Goal: Information Seeking & Learning: Compare options

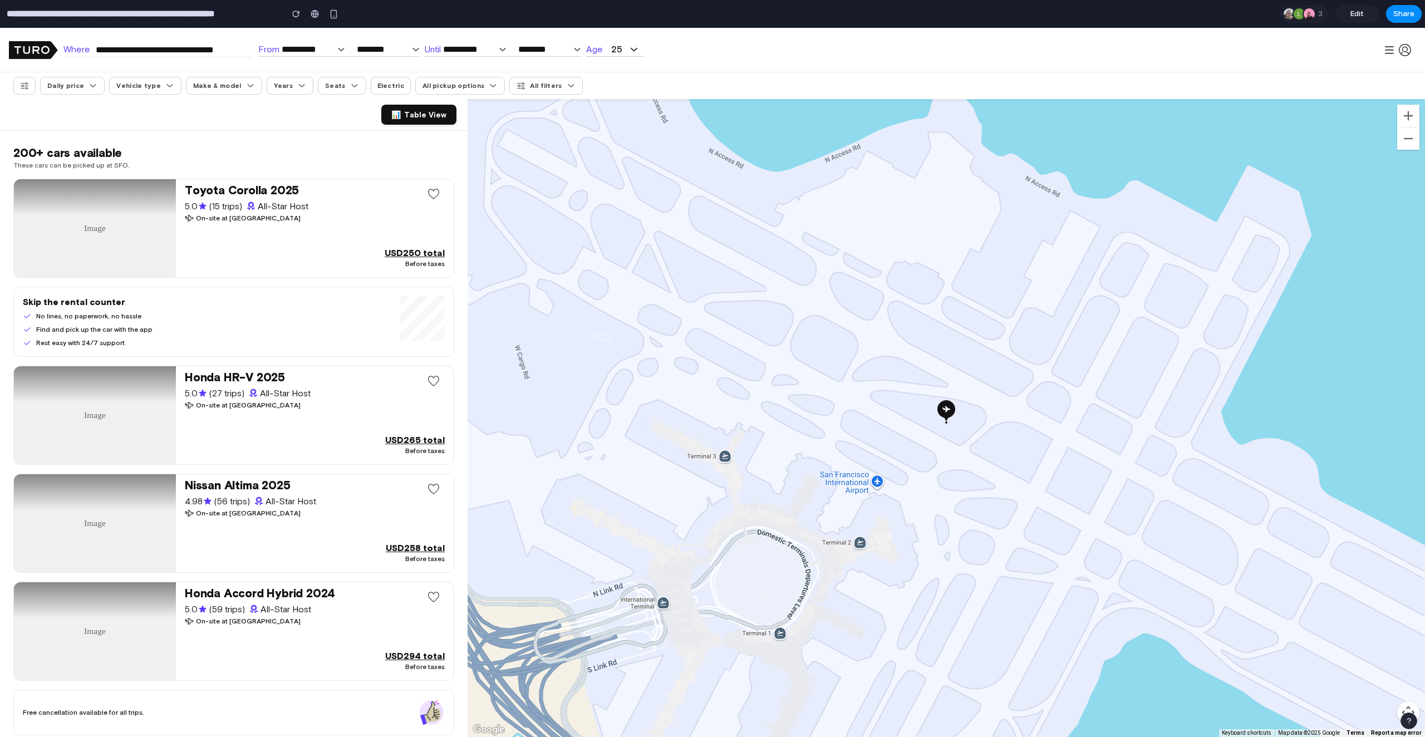
click at [303, 89] on span "Years" at bounding box center [290, 86] width 47 height 18
click at [298, 87] on icon at bounding box center [301, 85] width 9 height 9
click at [298, 100] on div "📊 Table View" at bounding box center [234, 115] width 468 height 32
click at [286, 91] on span "Years" at bounding box center [290, 86] width 47 height 18
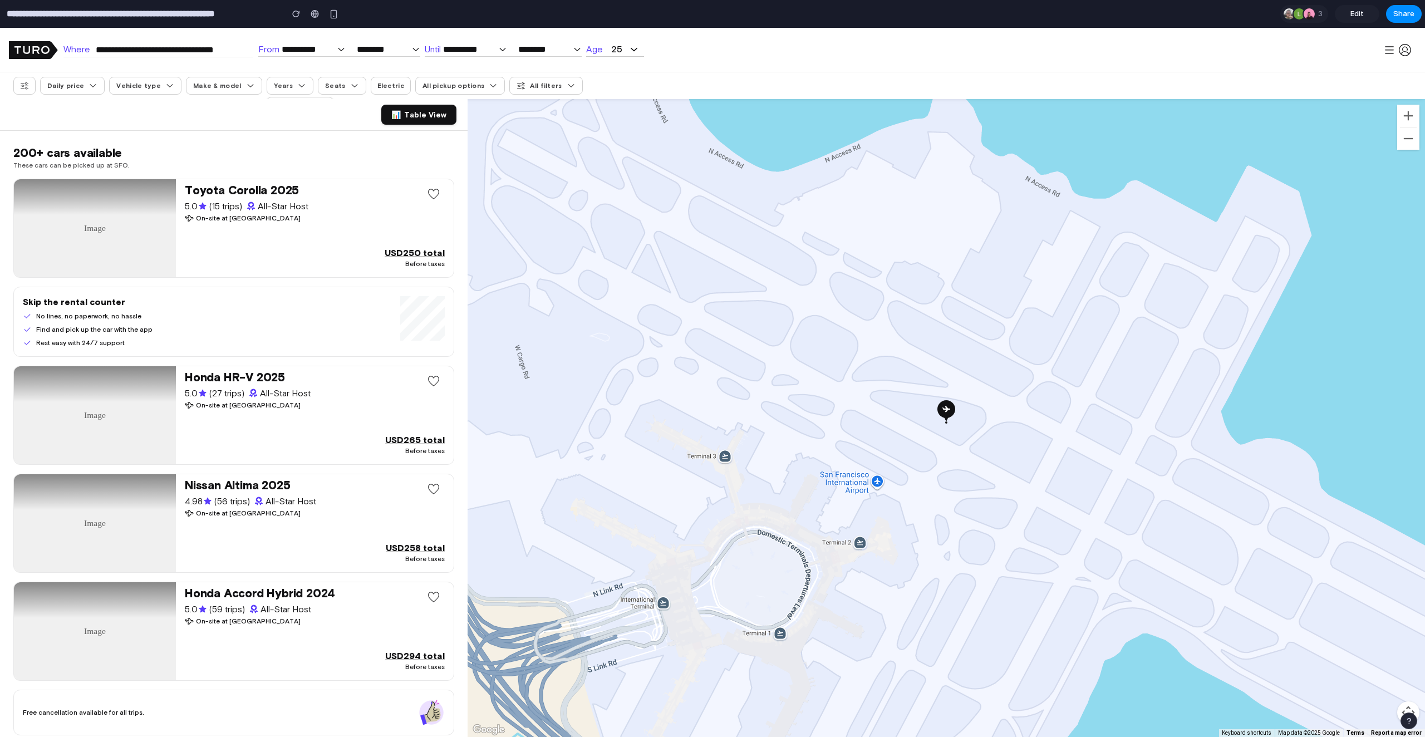
click at [286, 91] on span "Years" at bounding box center [290, 86] width 47 height 18
click at [286, 117] on div "📊 Table View" at bounding box center [234, 115] width 468 height 32
click at [280, 91] on span "Years" at bounding box center [290, 86] width 47 height 18
click at [220, 117] on div "📊 Table View" at bounding box center [234, 115] width 468 height 32
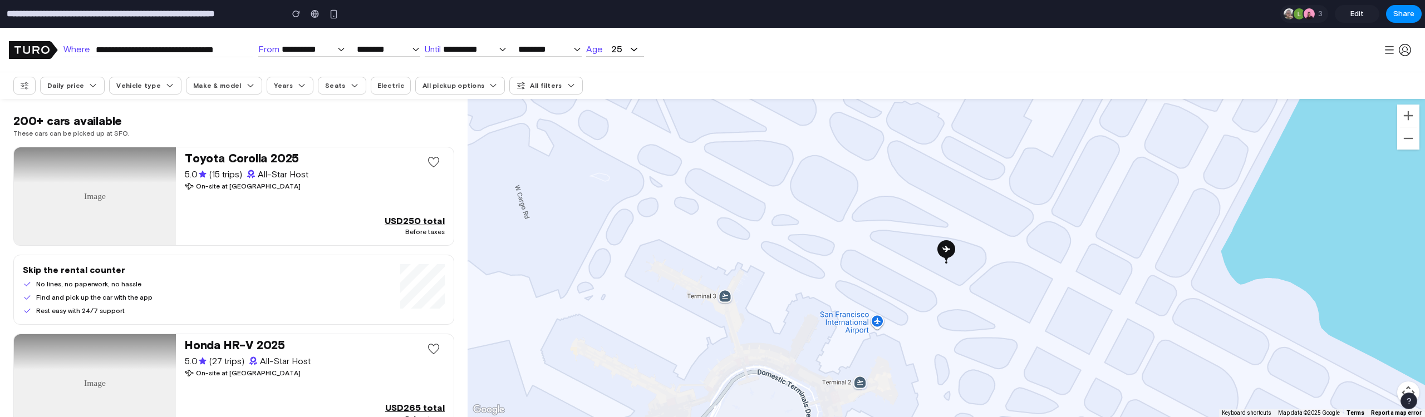
click at [281, 85] on span "Years" at bounding box center [283, 85] width 19 height 9
click at [348, 97] on div "Daily price Vehicle type Make & model Years 2022 2024 2025 Seats Electric All p…" at bounding box center [712, 85] width 1425 height 27
click at [350, 82] on icon at bounding box center [354, 85] width 9 height 9
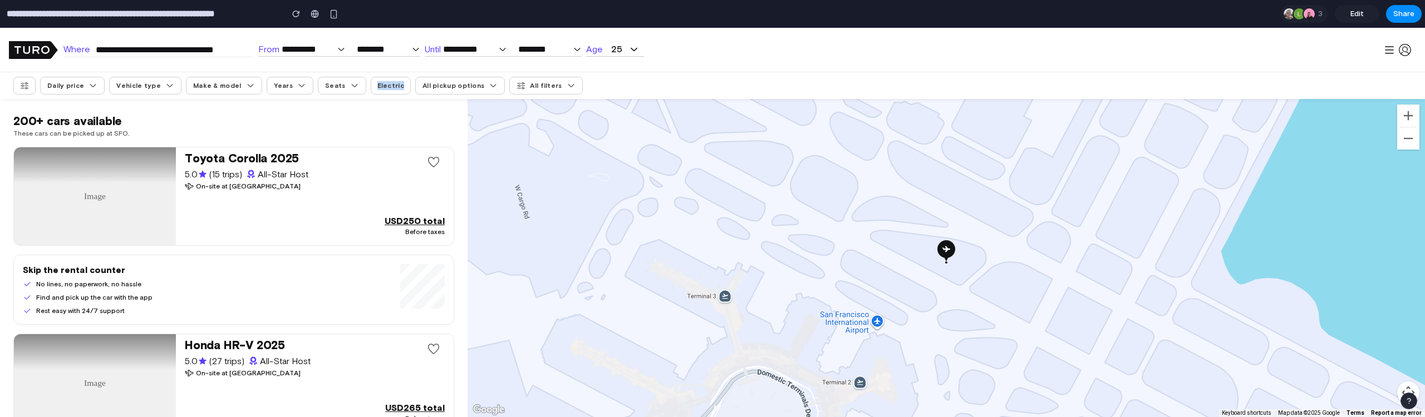
click at [350, 82] on icon at bounding box center [354, 85] width 9 height 9
click at [328, 86] on span "Seats" at bounding box center [335, 85] width 21 height 9
click at [267, 86] on span "Years" at bounding box center [290, 86] width 47 height 18
click at [220, 86] on span "Make & model" at bounding box center [217, 85] width 48 height 9
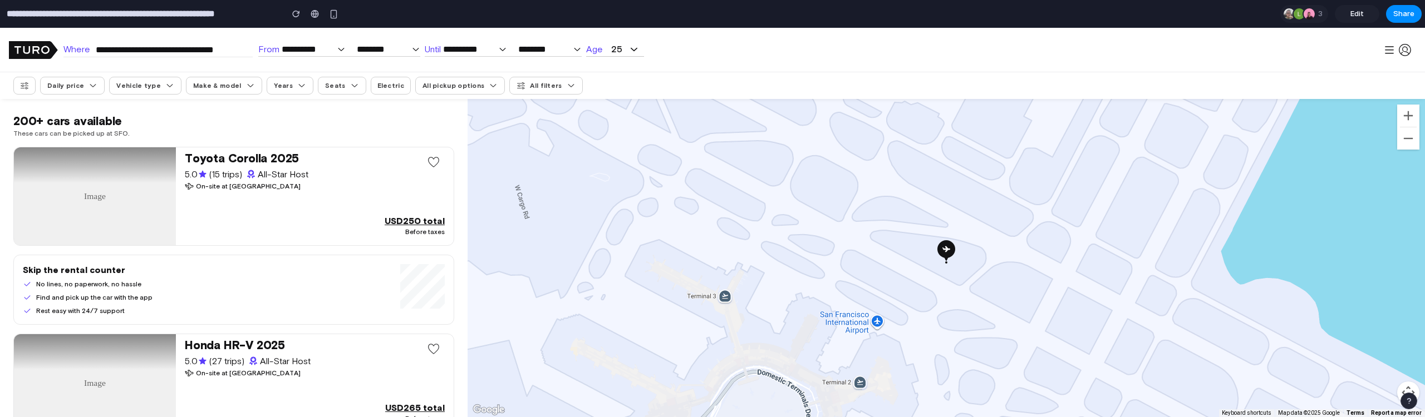
click at [156, 80] on span "Vehicle type" at bounding box center [145, 86] width 72 height 18
drag, startPoint x: 151, startPoint y: 87, endPoint x: 78, endPoint y: 87, distance: 72.9
click at [151, 87] on span "Vehicle type" at bounding box center [138, 85] width 45 height 9
click at [78, 87] on span "Daily price" at bounding box center [65, 85] width 37 height 9
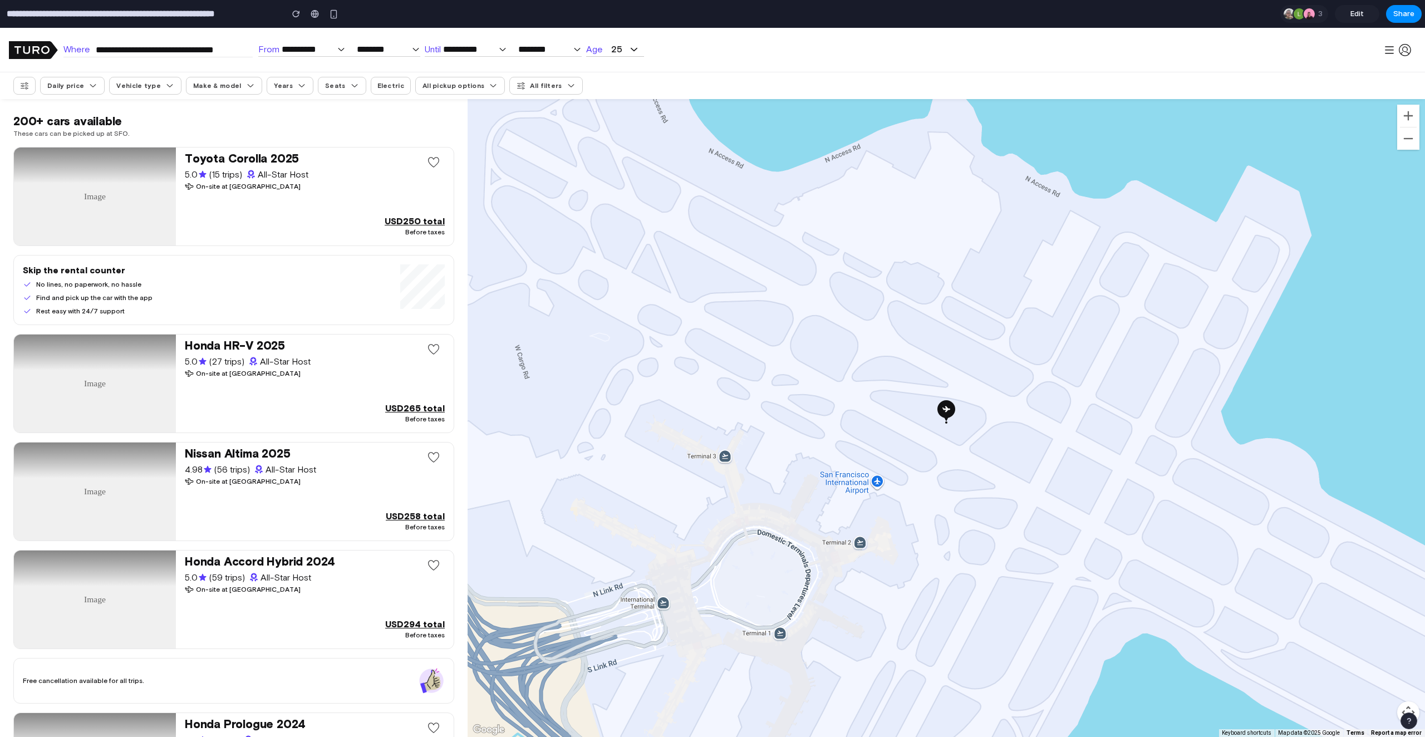
click at [299, 83] on span "Years" at bounding box center [290, 86] width 47 height 18
click at [286, 111] on div "200+ cars available These cars can be picked up at SFO. Toyota Corolla 2025 5.0…" at bounding box center [234, 513] width 468 height 829
click at [274, 114] on div "200+ cars available" at bounding box center [233, 122] width 441 height 16
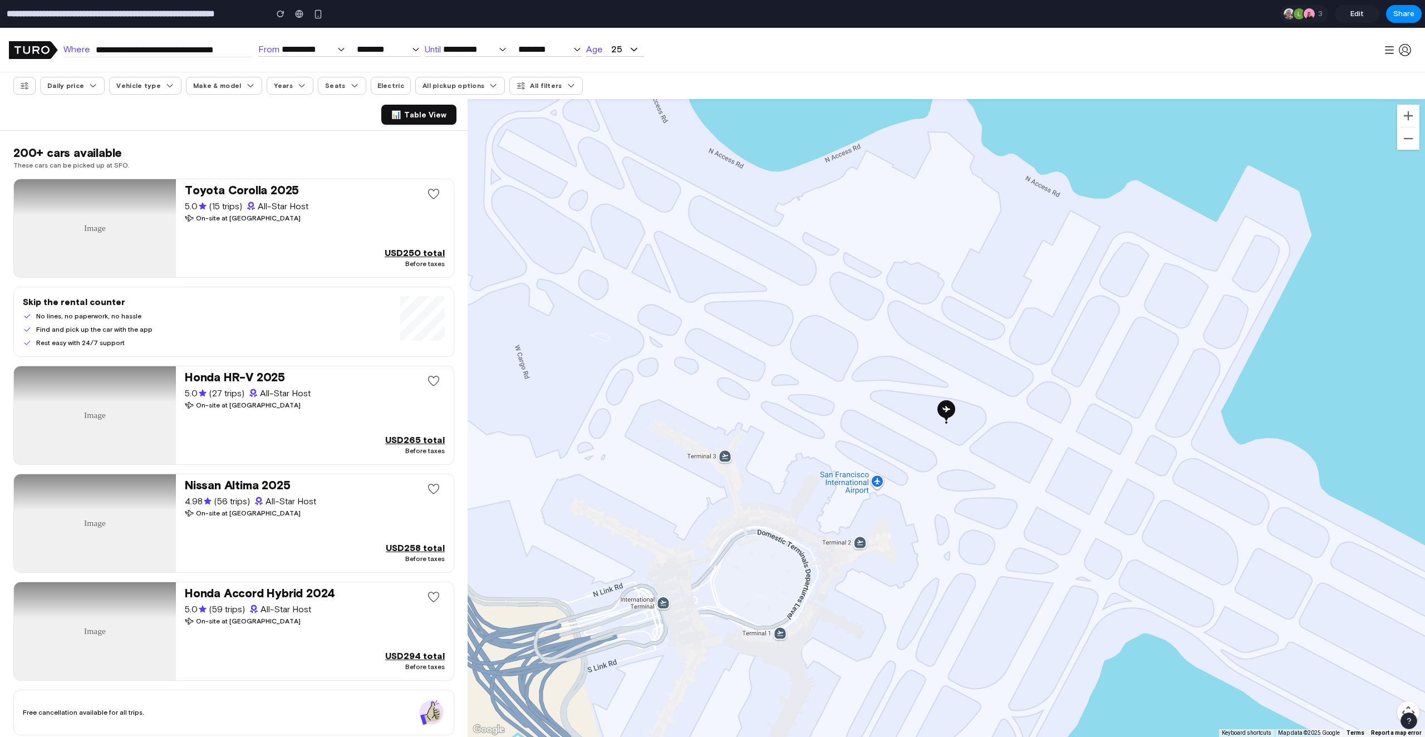
click at [274, 88] on span "Years" at bounding box center [283, 85] width 19 height 9
click at [274, 87] on span "Years" at bounding box center [283, 85] width 19 height 9
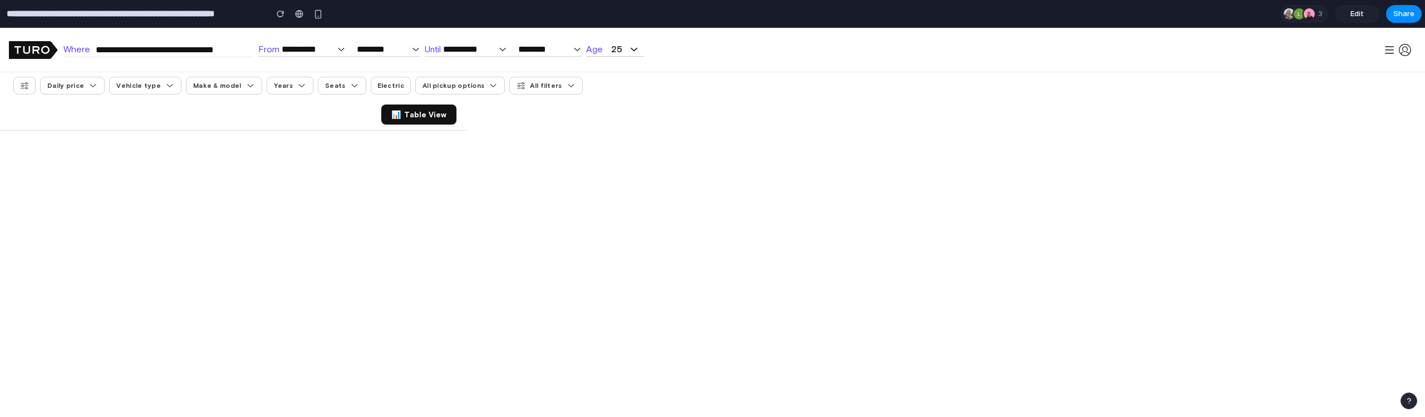
click at [297, 84] on icon at bounding box center [301, 85] width 9 height 9
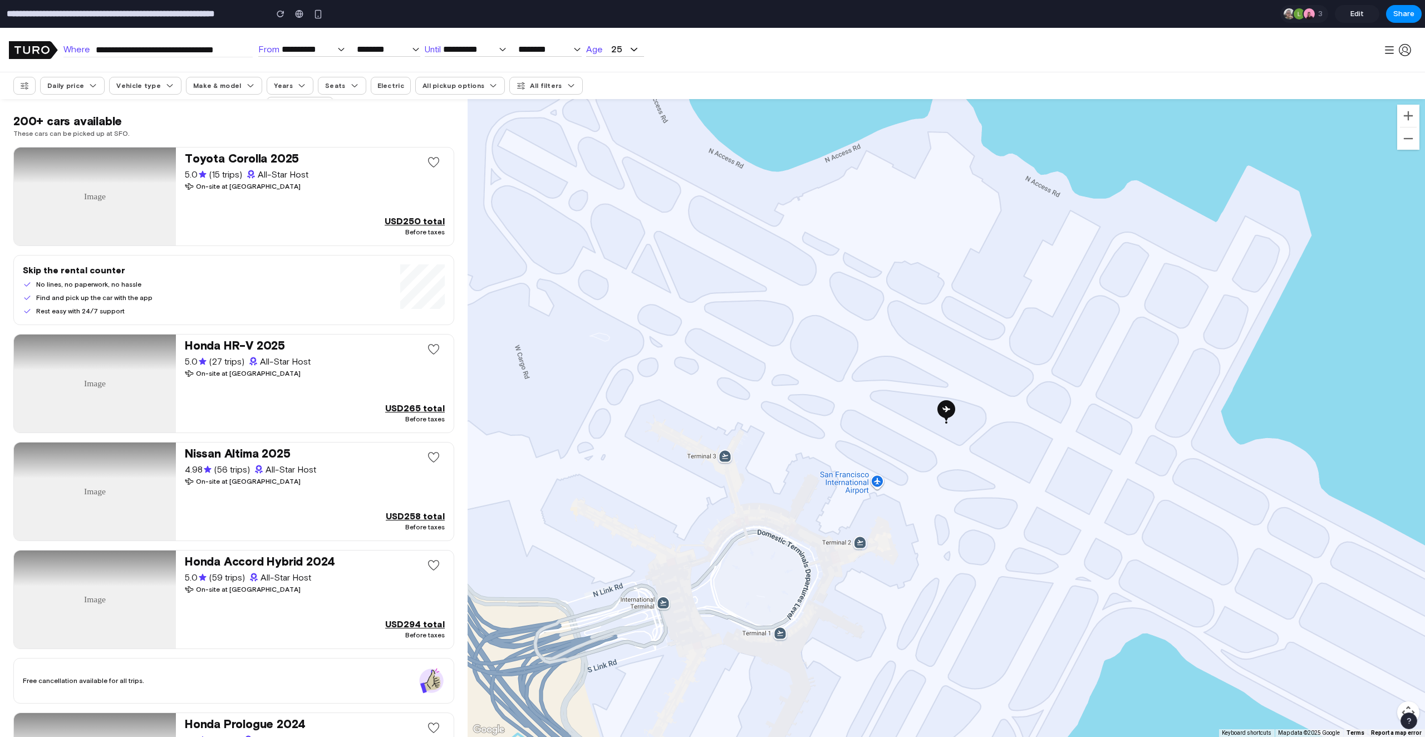
click at [288, 78] on span "Years" at bounding box center [290, 86] width 47 height 18
click at [293, 83] on span at bounding box center [299, 85] width 13 height 9
click at [291, 96] on div "Daily price Vehicle type Make & model Years Seats Electric All pickup options A…" at bounding box center [712, 85] width 1425 height 27
click at [297, 87] on icon at bounding box center [301, 85] width 9 height 9
click at [291, 97] on div "2022 2024 2025" at bounding box center [300, 133] width 67 height 72
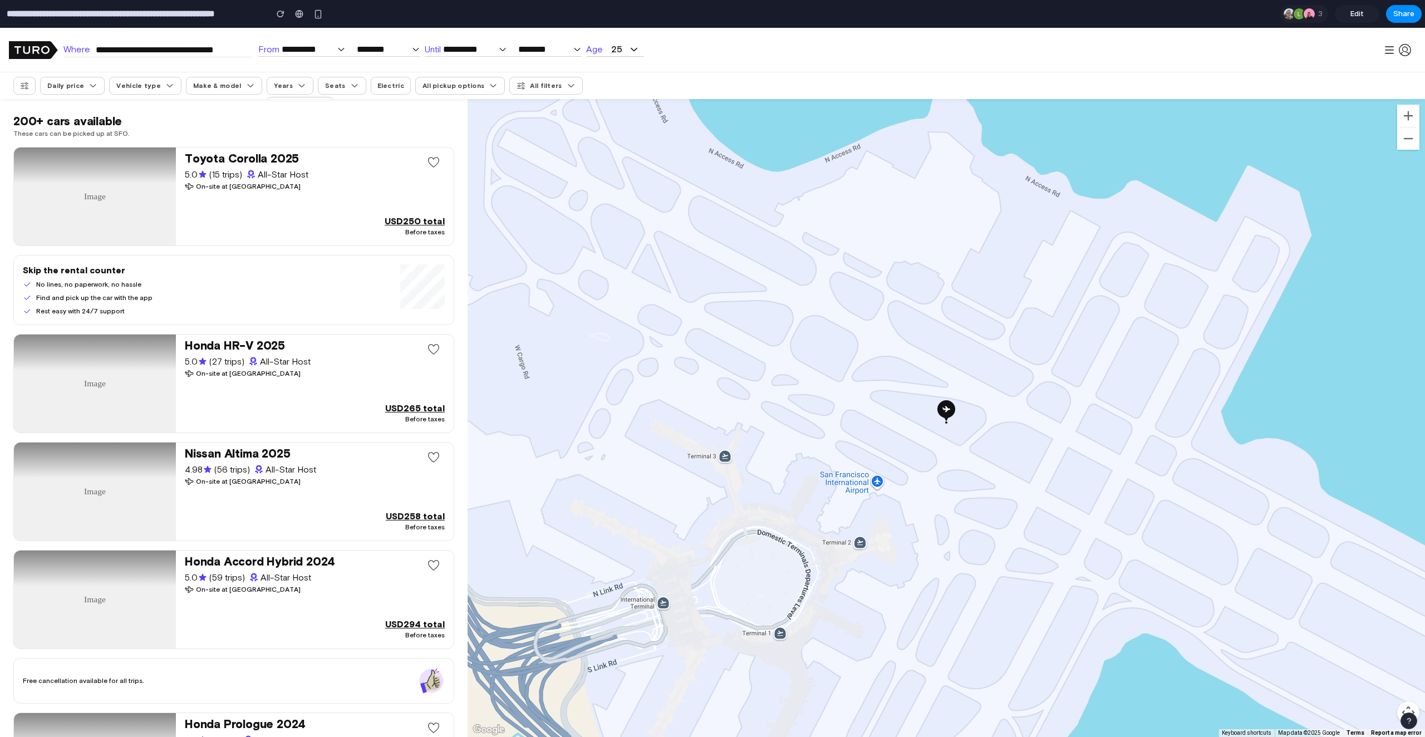
click at [293, 86] on span at bounding box center [299, 85] width 13 height 9
